Goal: Task Accomplishment & Management: Manage account settings

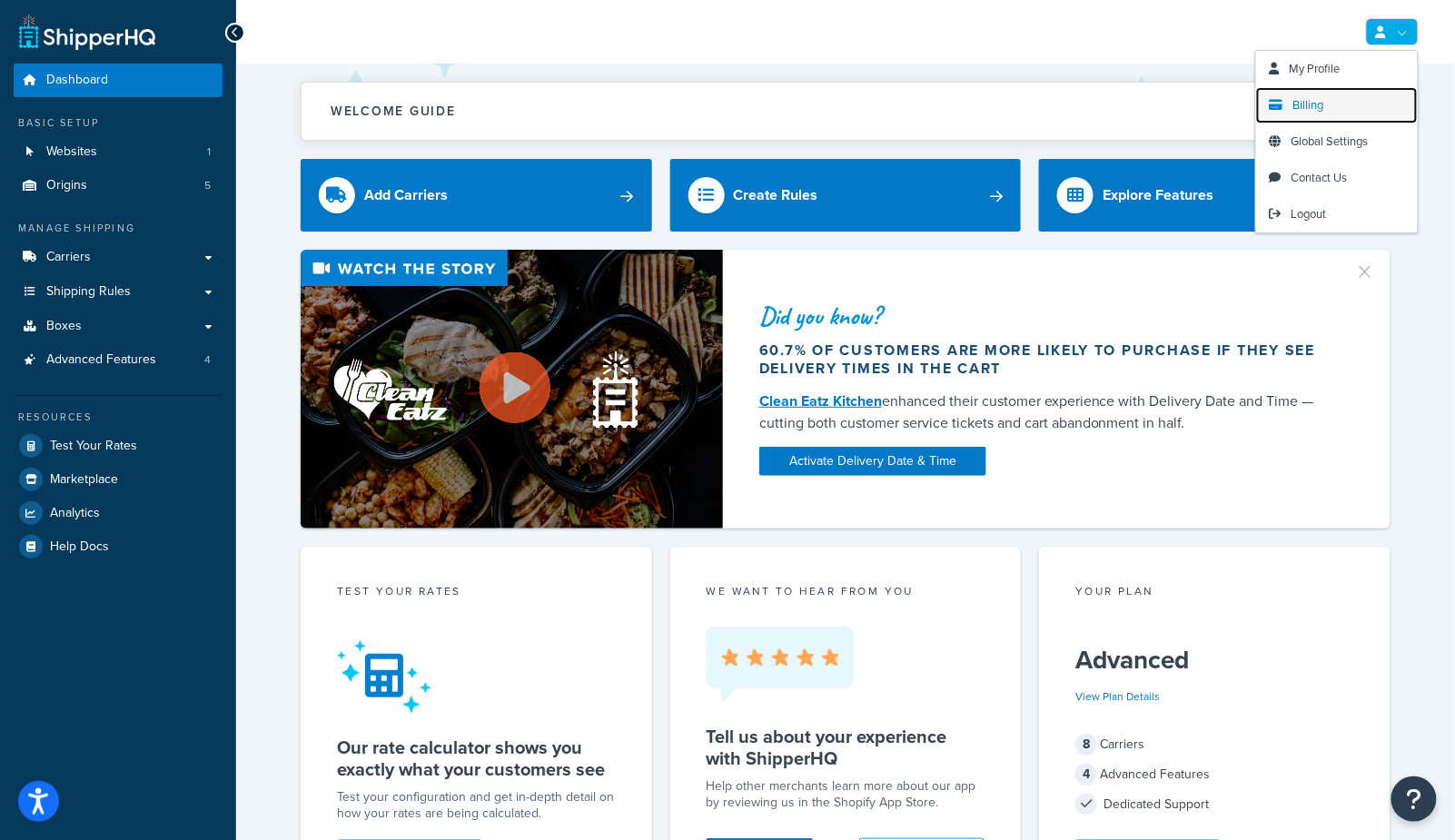
click at [1313, 99] on span "Billing" at bounding box center [1308, 104] width 31 height 17
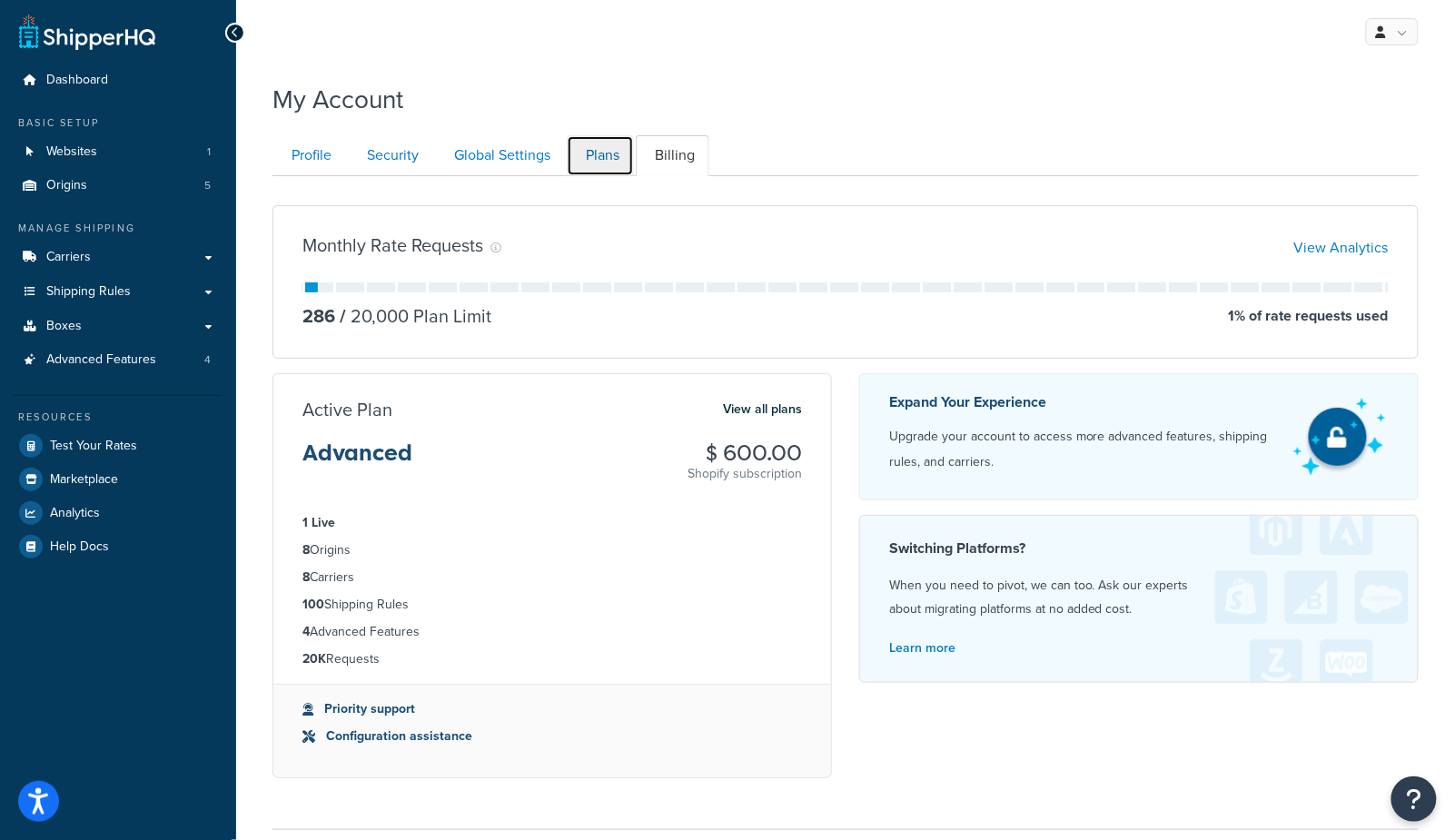
click at [611, 164] on link "Plans" at bounding box center [600, 155] width 67 height 40
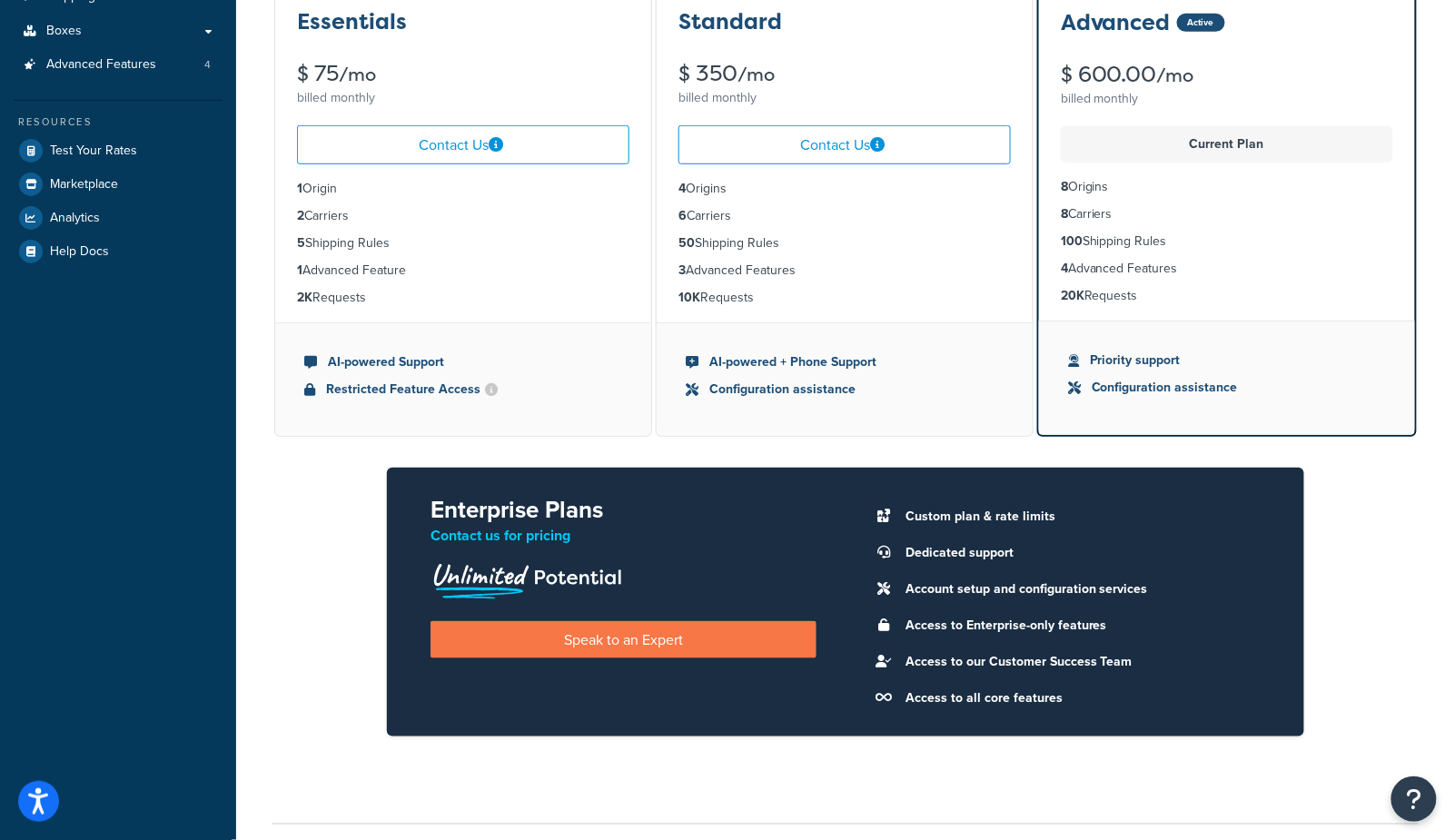
scroll to position [298, 0]
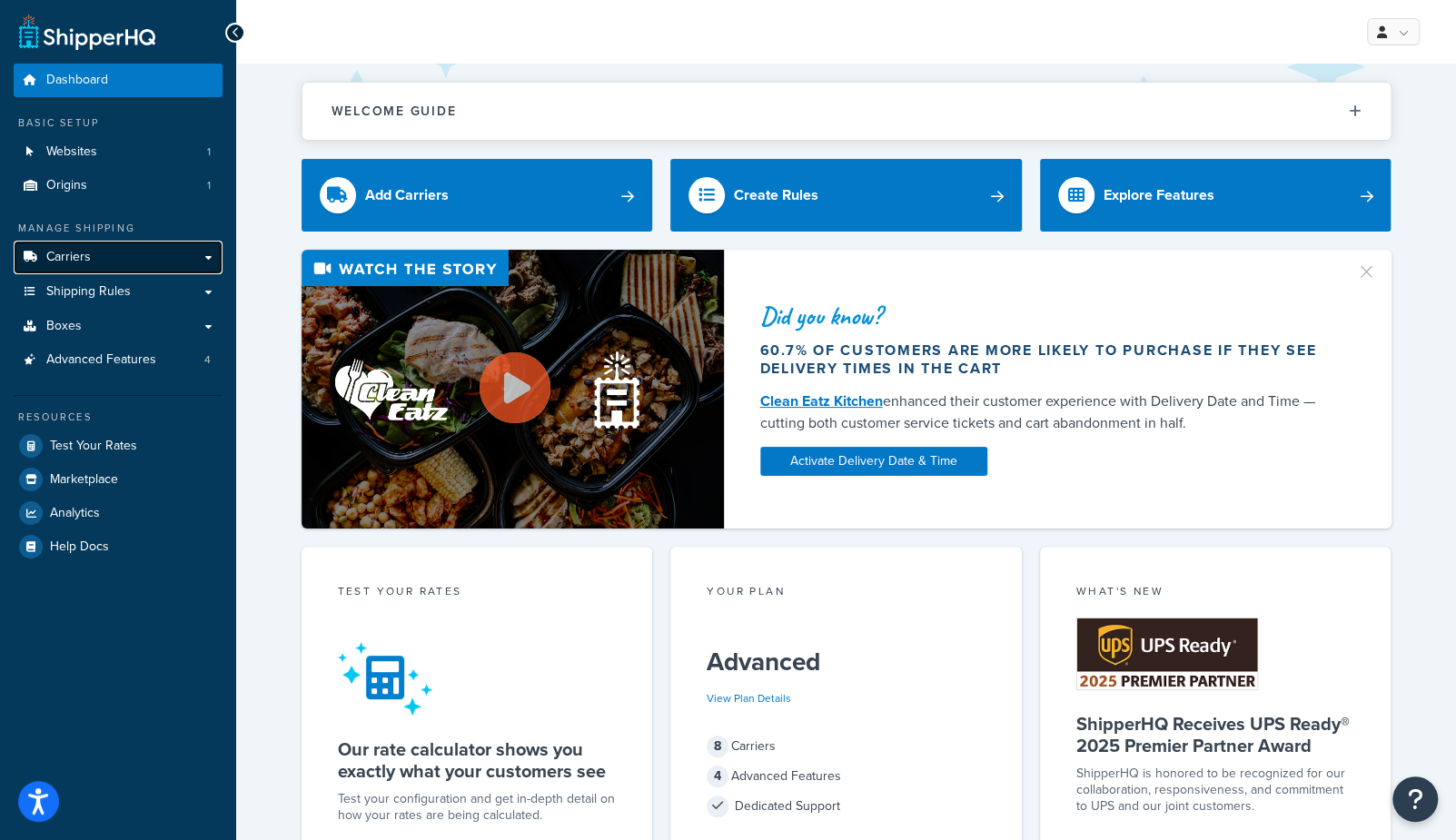
click at [96, 254] on link "Carriers" at bounding box center [117, 257] width 209 height 34
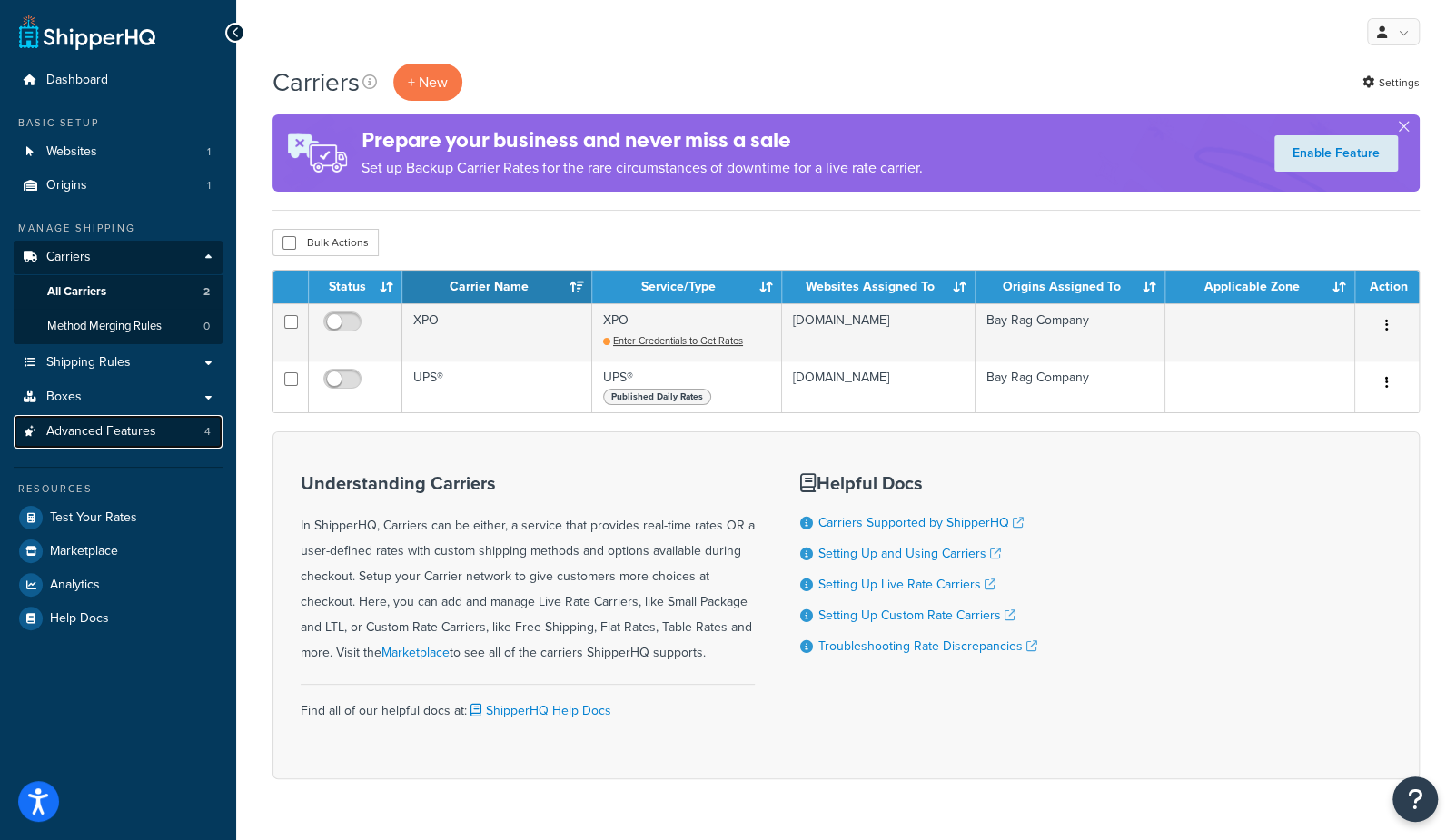
click at [94, 435] on span "Advanced Features" at bounding box center [101, 431] width 110 height 15
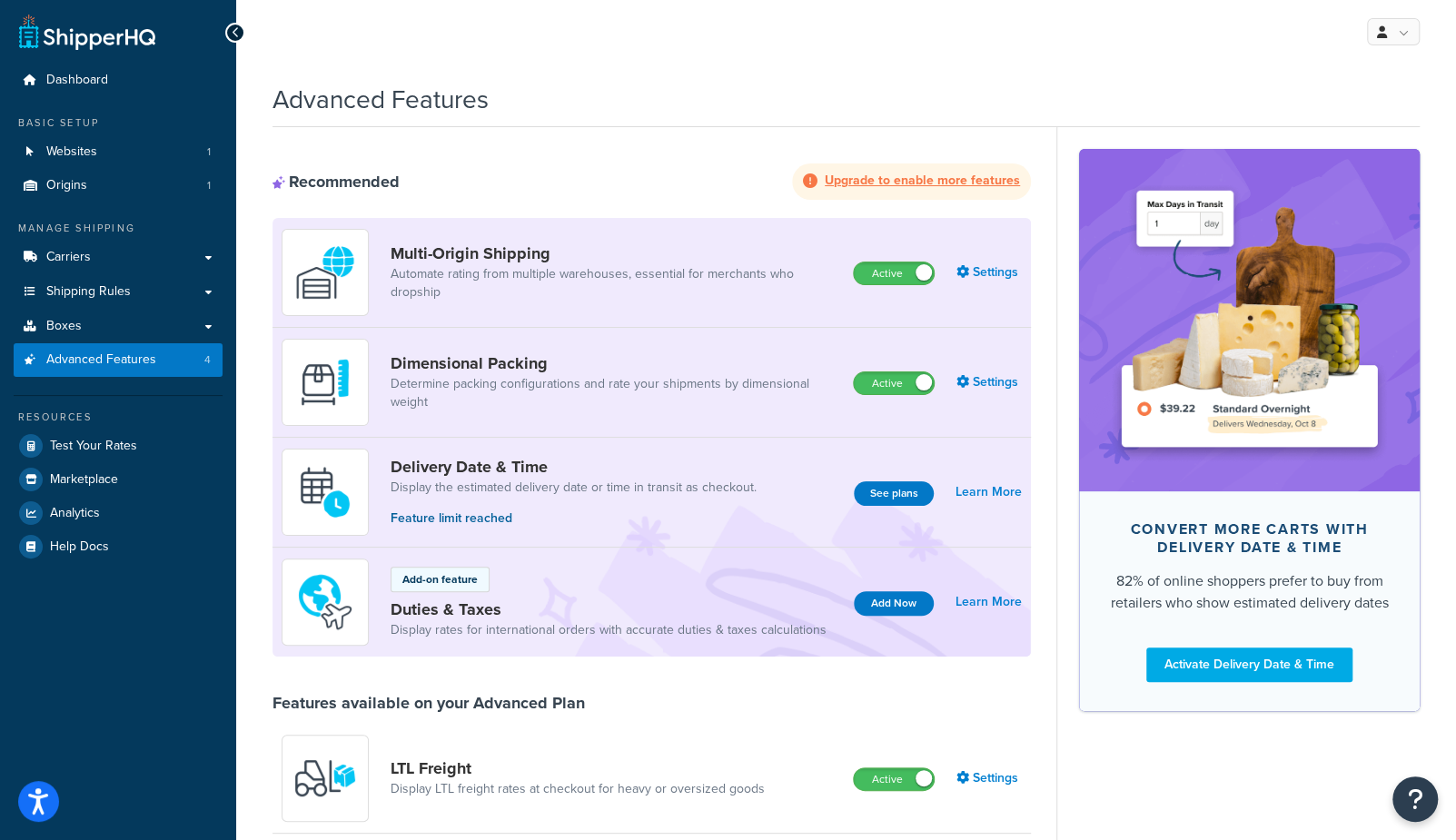
click at [901, 85] on div "Advanced Features" at bounding box center [846, 94] width 1147 height 44
drag, startPoint x: 272, startPoint y: 95, endPoint x: 583, endPoint y: 120, distance: 312.0
